Goal: Information Seeking & Learning: Learn about a topic

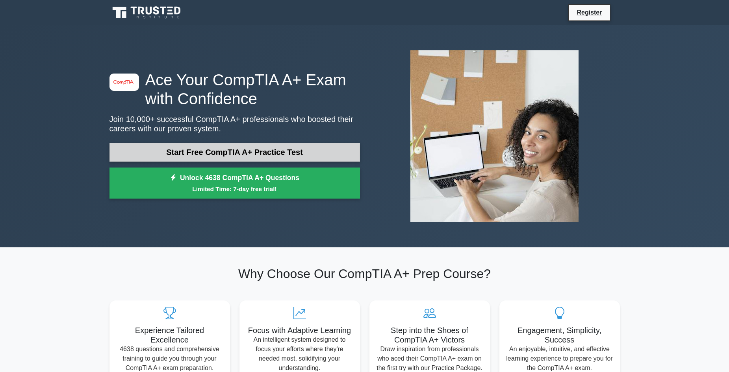
click at [289, 155] on link "Start Free CompTIA A+ Practice Test" at bounding box center [234, 152] width 250 height 19
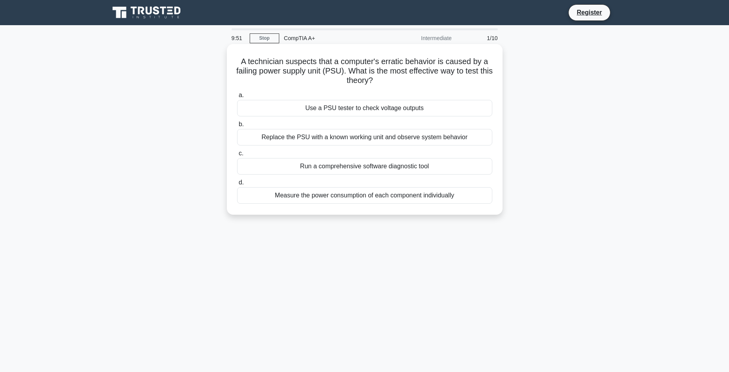
click at [414, 85] on h5 "A technician suspects that a computer's erratic behavior is caused by a failing…" at bounding box center [364, 71] width 257 height 29
click at [347, 136] on div "Replace the PSU with a known working unit and observe system behavior" at bounding box center [364, 137] width 255 height 17
click at [237, 127] on input "b. Replace the PSU with a known working unit and observe system behavior" at bounding box center [237, 124] width 0 height 5
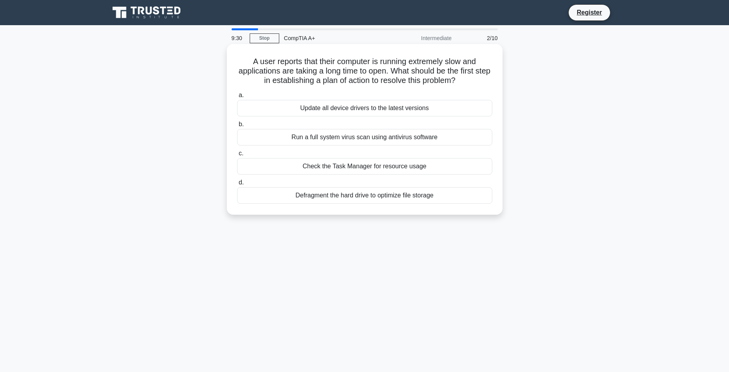
click at [378, 168] on div "Check the Task Manager for resource usage" at bounding box center [364, 166] width 255 height 17
click at [237, 156] on input "c. Check the Task Manager for resource usage" at bounding box center [237, 153] width 0 height 5
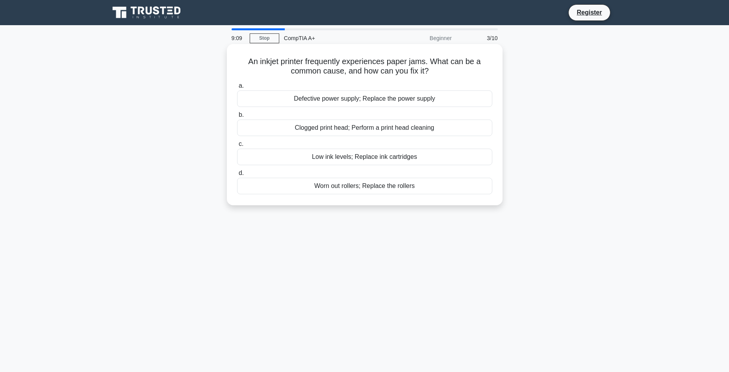
click at [396, 187] on div "Worn out rollers; Replace the rollers" at bounding box center [364, 186] width 255 height 17
click at [237, 176] on input "d. Worn out rollers; Replace the rollers" at bounding box center [237, 173] width 0 height 5
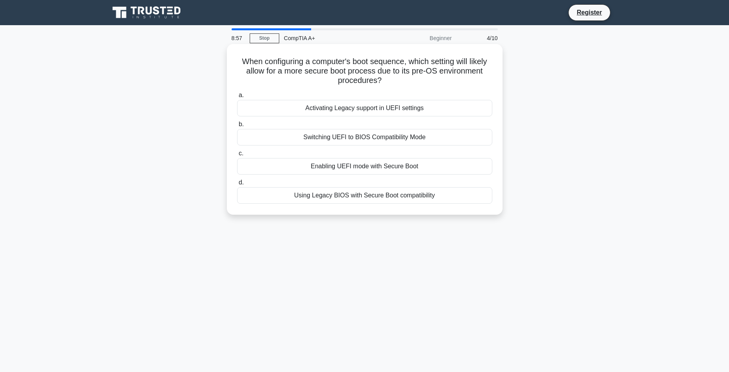
click at [414, 197] on div "Using Legacy BIOS with Secure Boot compatibility" at bounding box center [364, 195] width 255 height 17
click at [237, 185] on input "d. Using Legacy BIOS with Secure Boot compatibility" at bounding box center [237, 182] width 0 height 5
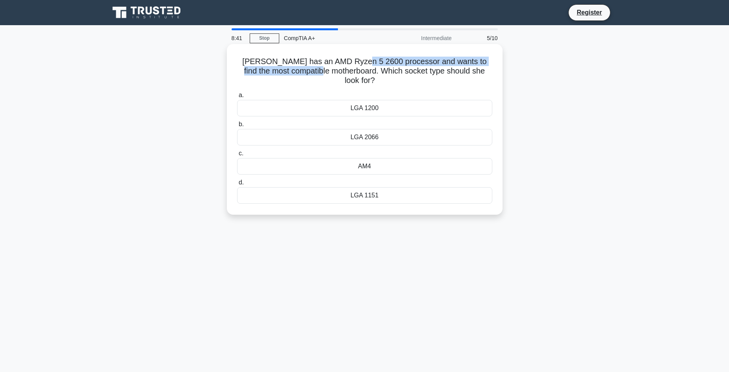
drag, startPoint x: 351, startPoint y: 60, endPoint x: 291, endPoint y: 68, distance: 61.2
click at [304, 69] on h5 "Alice has an AMD Ryzen 5 2600 processor and wants to find the most compatible m…" at bounding box center [364, 71] width 257 height 29
click at [290, 61] on h5 "Alice has an AMD Ryzen 5 2600 processor and wants to find the most compatible m…" at bounding box center [364, 71] width 257 height 29
click at [286, 61] on h5 "Alice has an AMD Ryzen 5 2600 processor and wants to find the most compatible m…" at bounding box center [364, 71] width 257 height 29
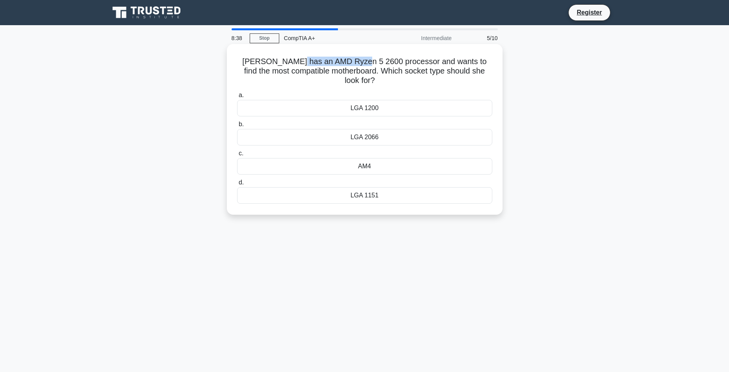
click at [339, 59] on h5 "Alice has an AMD Ryzen 5 2600 processor and wants to find the most compatible m…" at bounding box center [364, 71] width 257 height 29
copy h5 "AMD Ryzen 5 2600"
click at [317, 158] on div "AM4" at bounding box center [364, 166] width 255 height 17
click at [237, 156] on input "c. AM4" at bounding box center [237, 153] width 0 height 5
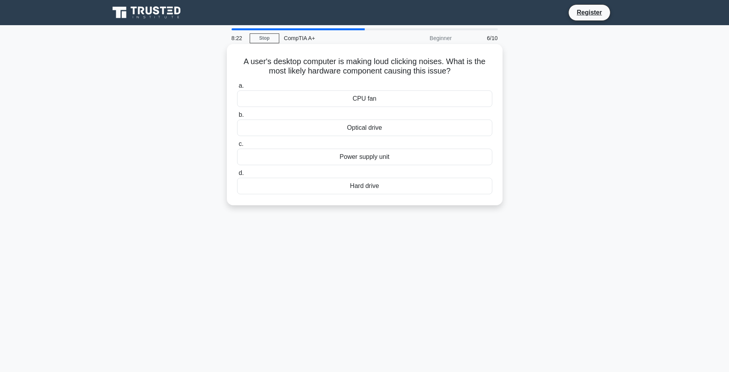
click at [357, 76] on h5 "A user's desktop computer is making loud clicking noises. What is the most like…" at bounding box center [364, 67] width 257 height 20
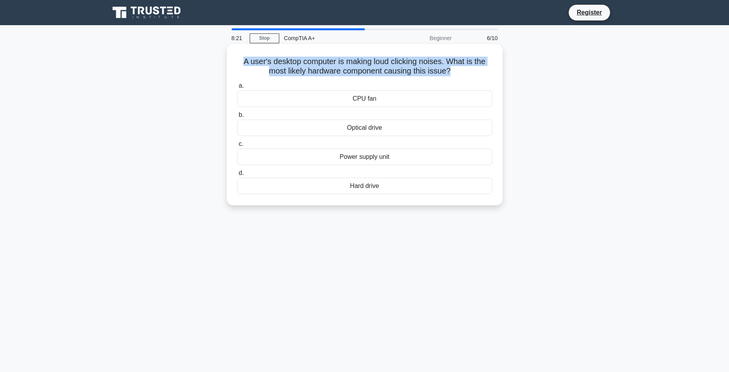
click at [357, 76] on h5 "A user's desktop computer is making loud clicking noises. What is the most like…" at bounding box center [364, 67] width 257 height 20
click at [386, 68] on h5 "A user's desktop computer is making loud clicking noises. What is the most like…" at bounding box center [364, 67] width 257 height 20
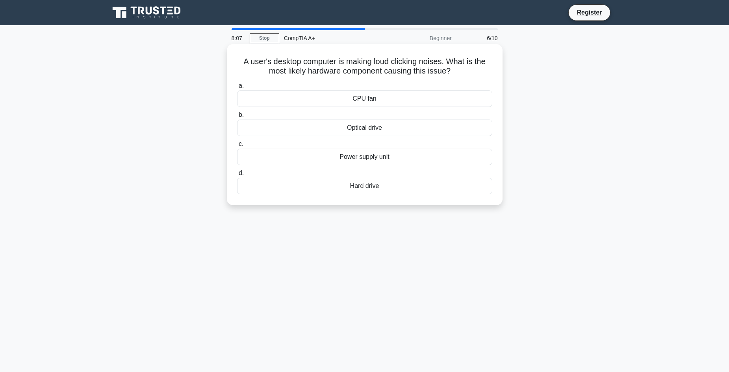
click at [357, 100] on div "CPU fan" at bounding box center [364, 99] width 255 height 17
click at [237, 89] on input "a. CPU fan" at bounding box center [237, 85] width 0 height 5
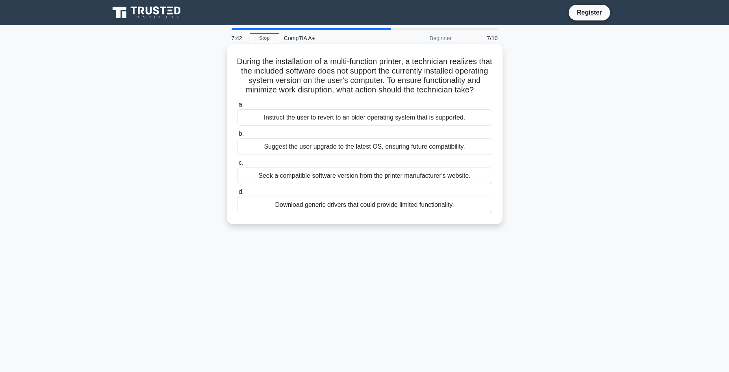
click at [256, 66] on h5 "During the installation of a multi-function printer, a technician realizes that…" at bounding box center [364, 76] width 257 height 39
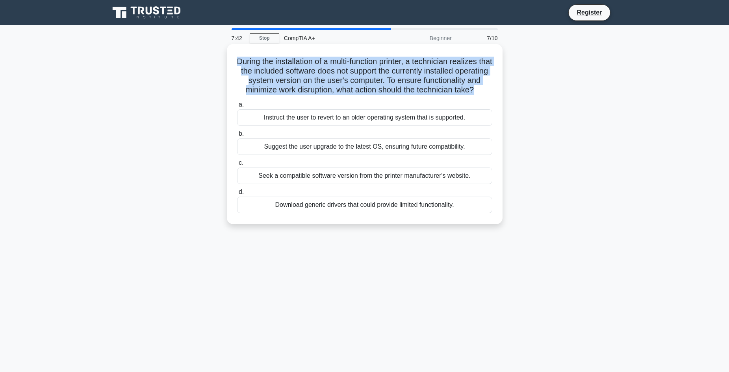
click at [256, 66] on h5 "During the installation of a multi-function printer, a technician realizes that…" at bounding box center [364, 76] width 257 height 39
click at [426, 69] on h5 "During the installation of a multi-function printer, a technician realizes that…" at bounding box center [364, 76] width 257 height 39
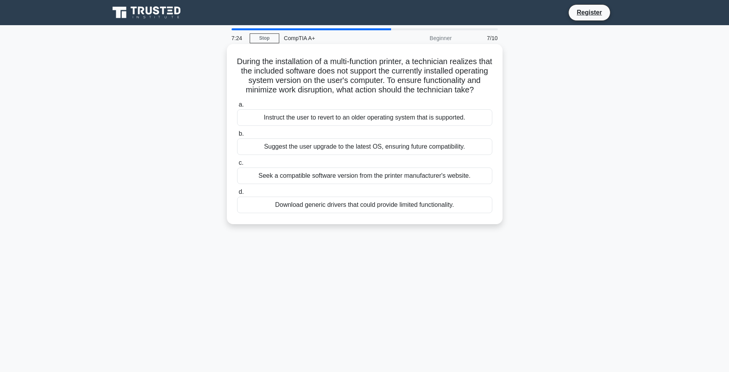
click at [349, 184] on div "Seek a compatible software version from the printer manufacturer's website." at bounding box center [364, 176] width 255 height 17
click at [237, 166] on input "c. Seek a compatible software version from the printer manufacturer's website." at bounding box center [237, 163] width 0 height 5
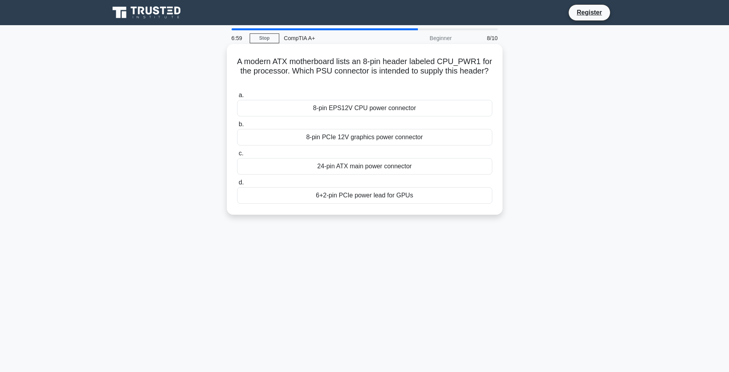
click at [365, 110] on div "8-pin EPS12V CPU power connector" at bounding box center [364, 108] width 255 height 17
click at [237, 98] on input "a. 8-pin EPS12V CPU power connector" at bounding box center [237, 95] width 0 height 5
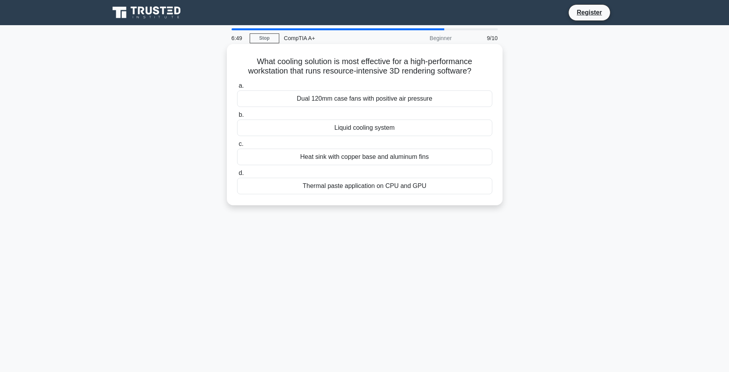
click at [369, 128] on div "Liquid cooling system" at bounding box center [364, 128] width 255 height 17
click at [237, 118] on input "b. Liquid cooling system" at bounding box center [237, 115] width 0 height 5
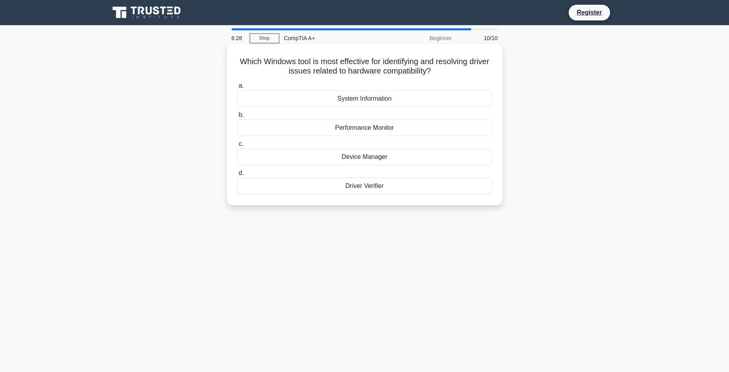
click at [340, 157] on div "Device Manager" at bounding box center [364, 157] width 255 height 17
click at [237, 147] on input "c. Device Manager" at bounding box center [237, 144] width 0 height 5
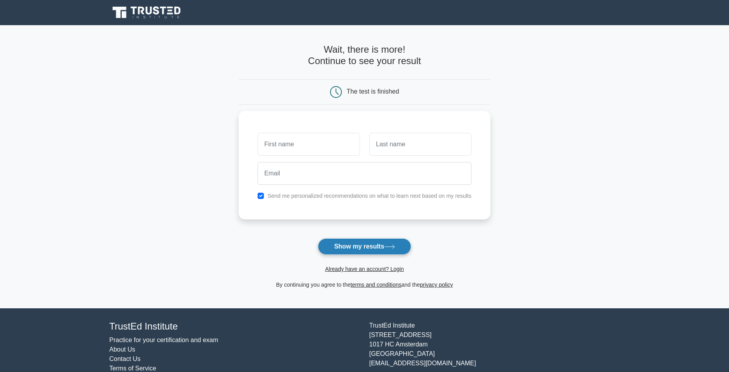
click at [386, 244] on button "Show my results" at bounding box center [364, 247] width 93 height 17
type input "G"
click at [433, 150] on input "text" at bounding box center [420, 142] width 102 height 23
type input "G"
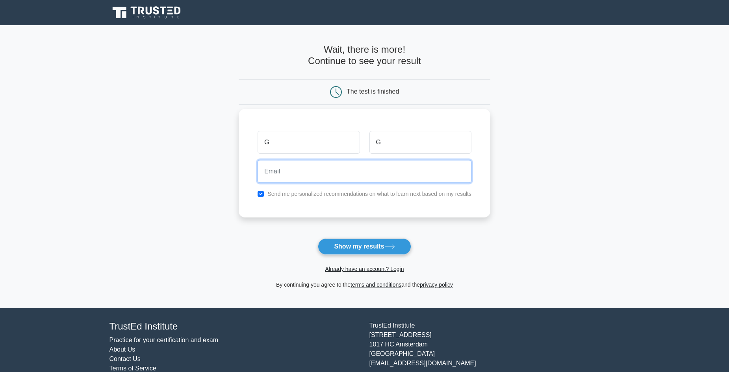
click at [372, 172] on input "email" at bounding box center [364, 171] width 214 height 23
click at [267, 193] on div "Send me personalized recommendations on what to learn next based on my results" at bounding box center [364, 193] width 223 height 9
click at [261, 196] on input "checkbox" at bounding box center [260, 194] width 6 height 6
checkbox input "false"
click at [290, 176] on input "email" at bounding box center [364, 171] width 214 height 23
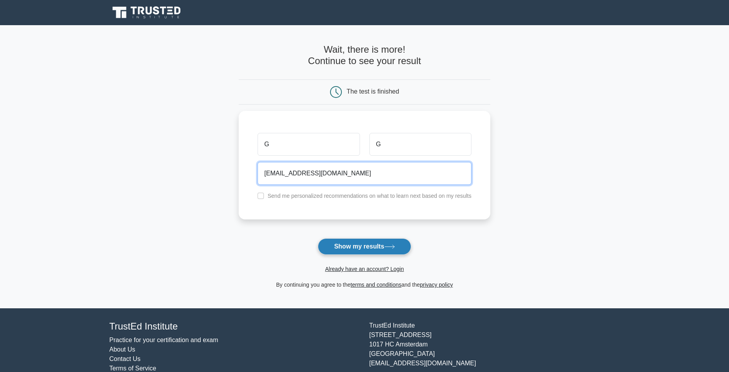
type input "vidgames34@gmail.com"
click at [324, 243] on button "Show my results" at bounding box center [364, 247] width 93 height 17
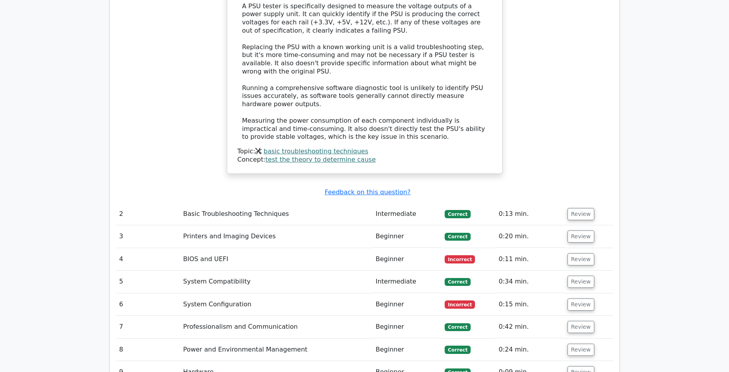
scroll to position [984, 0]
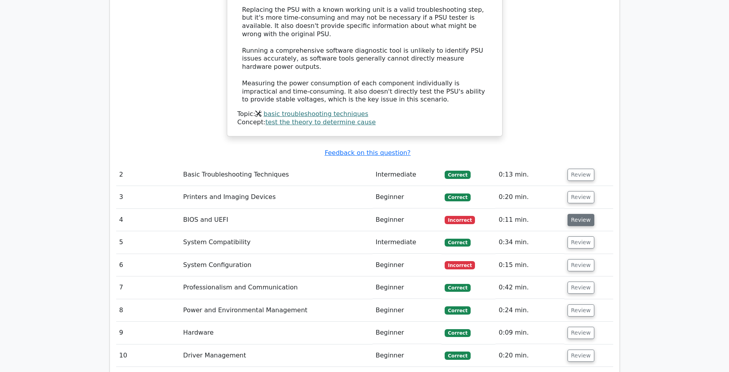
click at [576, 214] on button "Review" at bounding box center [580, 220] width 27 height 12
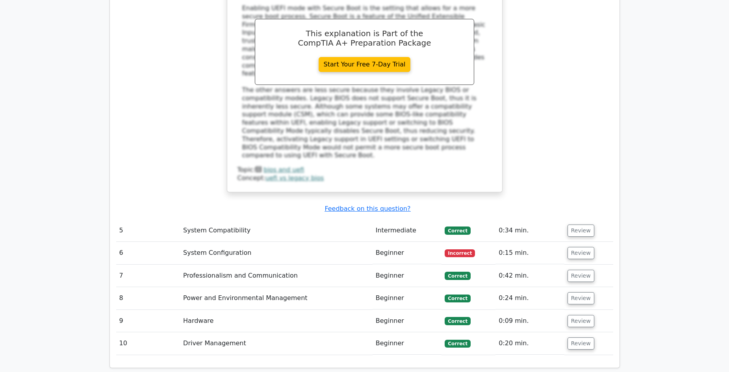
scroll to position [1457, 0]
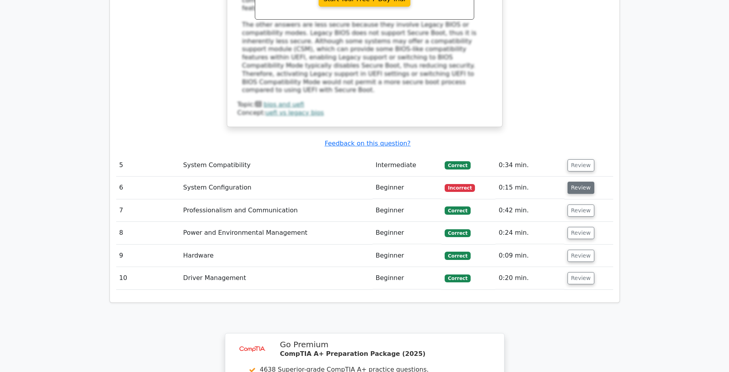
click at [583, 182] on button "Review" at bounding box center [580, 188] width 27 height 12
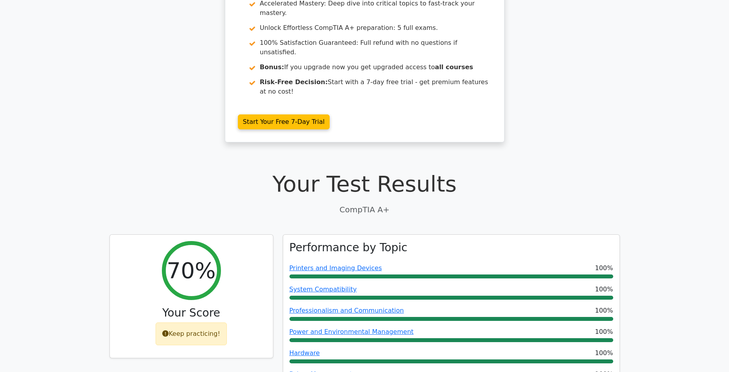
scroll to position [0, 0]
